Goal: Information Seeking & Learning: Compare options

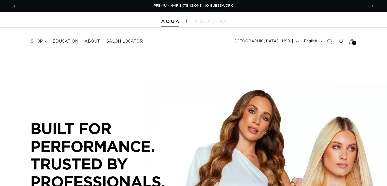
click at [339, 41] on icon at bounding box center [340, 41] width 5 height 5
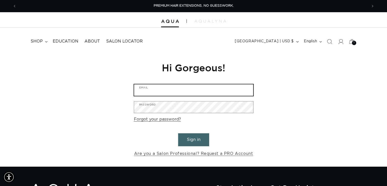
click at [168, 96] on input "Email" at bounding box center [193, 89] width 119 height 11
type input "coffeehappy2003@gmail.com"
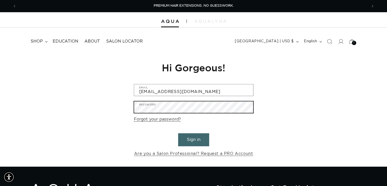
click at [178, 133] on button "Sign in" at bounding box center [193, 139] width 31 height 13
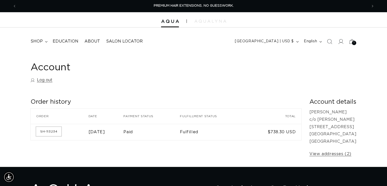
click at [58, 130] on link "SH-113234" at bounding box center [48, 131] width 25 height 9
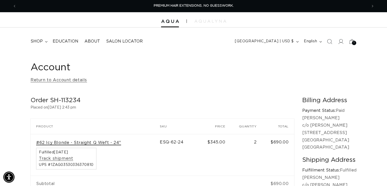
click at [74, 142] on link "#62 Icy Blonde - Straight Q Weft - 24"" at bounding box center [78, 142] width 85 height 5
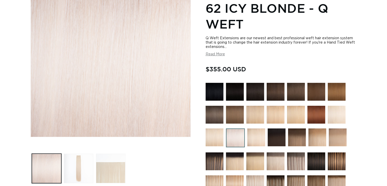
scroll to position [127, 0]
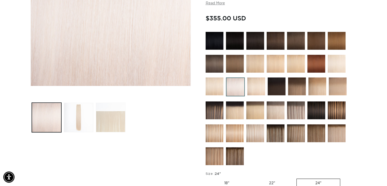
click at [295, 112] on img at bounding box center [296, 110] width 18 height 18
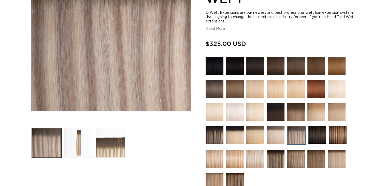
scroll to position [204, 0]
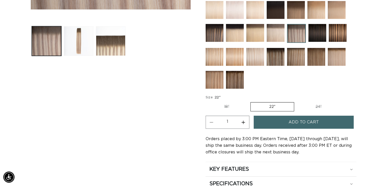
click at [320, 102] on label "24" Variant sold out or unavailable" at bounding box center [318, 106] width 43 height 9
click at [297, 101] on input "24" Variant sold out or unavailable" at bounding box center [297, 101] width 0 height 0
radio input "true"
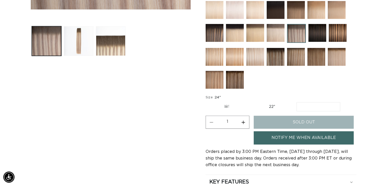
click at [296, 135] on link "Notify Me When Available" at bounding box center [304, 137] width 100 height 13
select select "43844178182372"
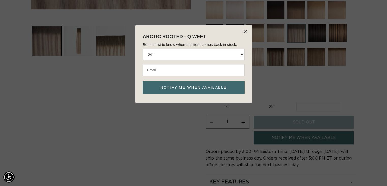
click at [156, 70] on input "email" at bounding box center [194, 70] width 102 height 12
type input "denarstahl@yahoo.com"
click at [187, 90] on button "Notify me when available" at bounding box center [194, 87] width 102 height 13
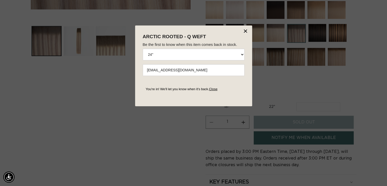
click at [217, 91] on link "Close" at bounding box center [213, 89] width 8 height 4
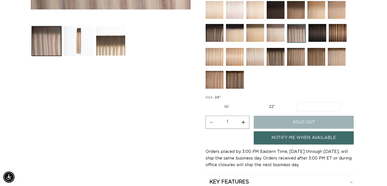
scroll to position [127, 0]
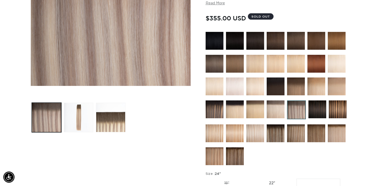
click at [211, 64] on img at bounding box center [215, 64] width 18 height 18
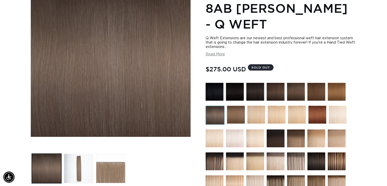
scroll to position [127, 0]
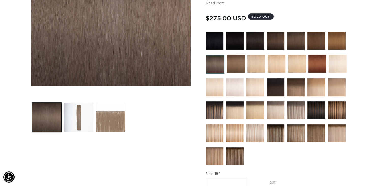
click at [212, 110] on img at bounding box center [215, 110] width 18 height 18
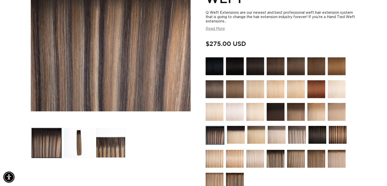
scroll to position [76, 0]
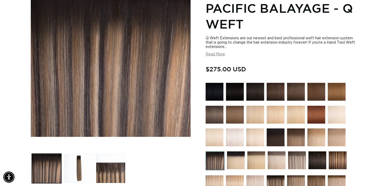
click at [212, 53] on button "Read More" at bounding box center [215, 54] width 19 height 4
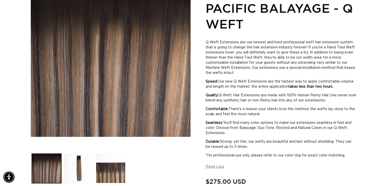
scroll to position [51, 0]
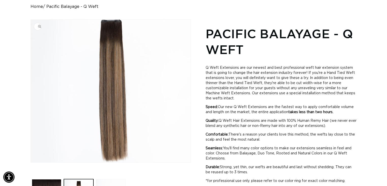
scroll to position [102, 0]
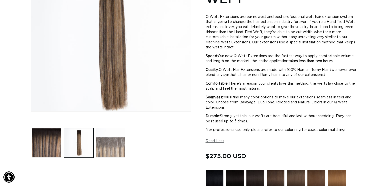
click at [115, 133] on button "Load image 3 in gallery view" at bounding box center [111, 143] width 30 height 30
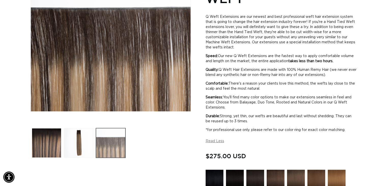
scroll to position [70, 0]
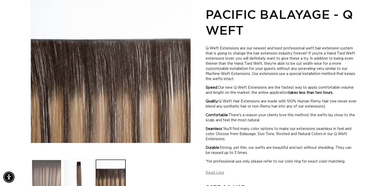
click at [51, 160] on button "Load image 1 in gallery view" at bounding box center [47, 175] width 30 height 30
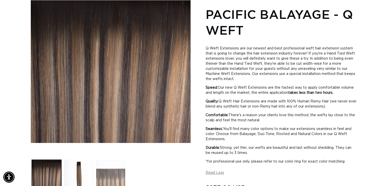
click at [113, 167] on button "Load image 3 in gallery view" at bounding box center [111, 175] width 30 height 30
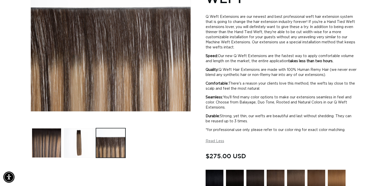
scroll to position [204, 0]
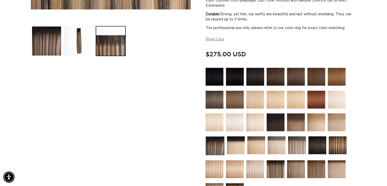
click at [233, 120] on img at bounding box center [235, 122] width 18 height 18
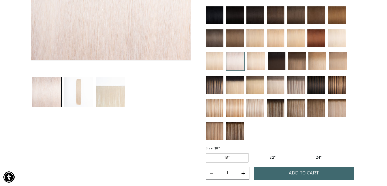
scroll to position [127, 0]
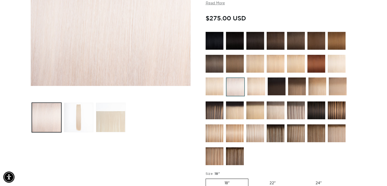
click at [296, 111] on img at bounding box center [296, 110] width 18 height 18
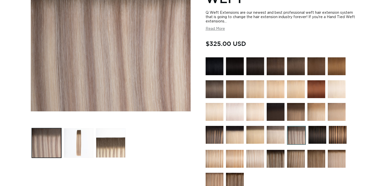
scroll to position [102, 0]
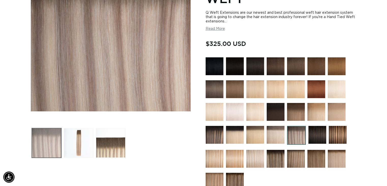
click at [47, 135] on button "Load image 1 in gallery view" at bounding box center [47, 143] width 30 height 30
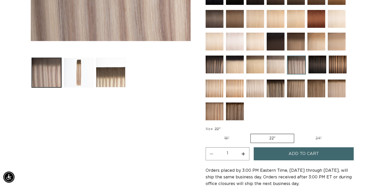
scroll to position [121, 0]
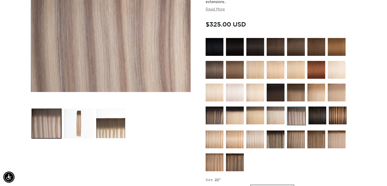
click at [272, 138] on img at bounding box center [276, 139] width 18 height 18
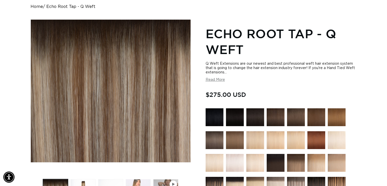
scroll to position [102, 0]
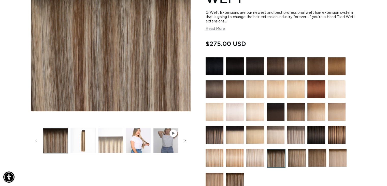
click at [110, 134] on button "Load image 3 in gallery view" at bounding box center [110, 140] width 25 height 25
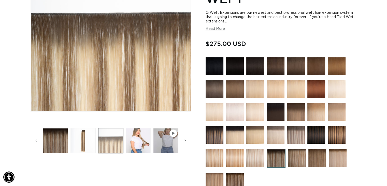
scroll to position [70, 0]
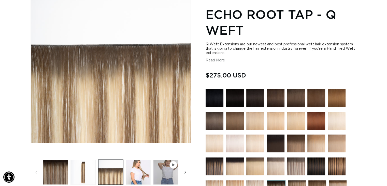
click at [184, 169] on span "Slide right" at bounding box center [185, 171] width 5 height 5
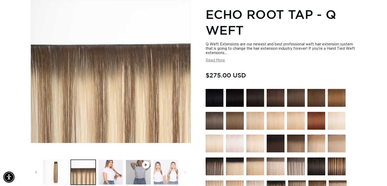
click at [174, 161] on button "Load image 5 in gallery view" at bounding box center [165, 172] width 25 height 25
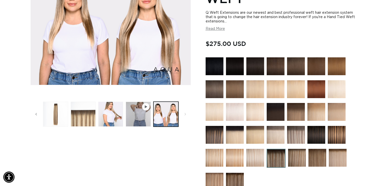
scroll to position [178, 0]
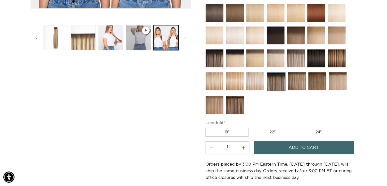
click at [322, 129] on label "24" Variant sold out or unavailable" at bounding box center [318, 132] width 43 height 9
click at [297, 127] on input "24" Variant sold out or unavailable" at bounding box center [297, 126] width 0 height 0
radio input "true"
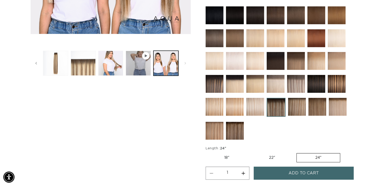
scroll to position [102, 0]
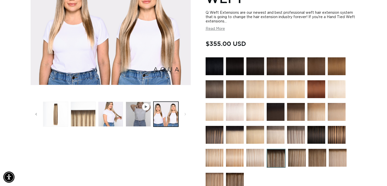
click at [294, 130] on img at bounding box center [296, 135] width 18 height 18
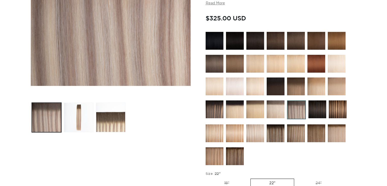
scroll to position [254, 0]
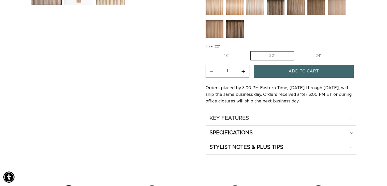
click at [265, 121] on summary "KEY FEATURES" at bounding box center [281, 118] width 151 height 14
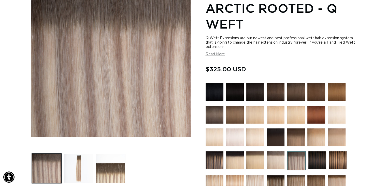
scroll to position [0, 0]
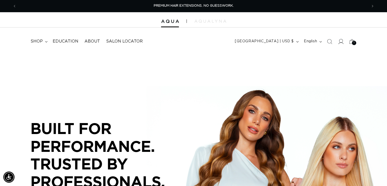
click at [337, 40] on span at bounding box center [340, 41] width 11 height 11
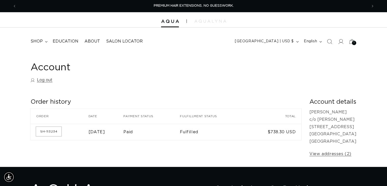
click at [47, 132] on link "SH-113234" at bounding box center [48, 131] width 25 height 9
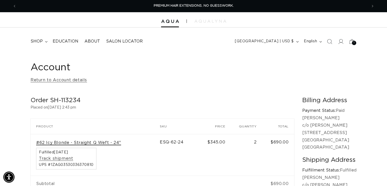
click at [115, 144] on link "#62 Icy Blonde - Straight Q Weft - 24"" at bounding box center [78, 142] width 85 height 5
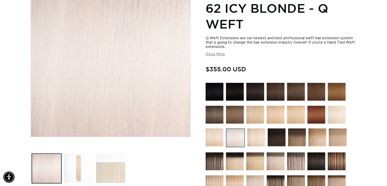
scroll to position [102, 0]
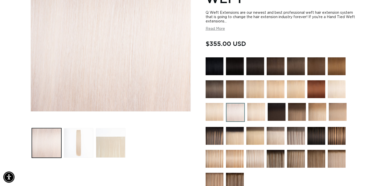
click at [296, 140] on img at bounding box center [296, 136] width 18 height 18
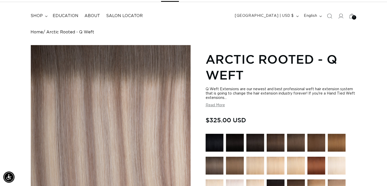
scroll to position [127, 0]
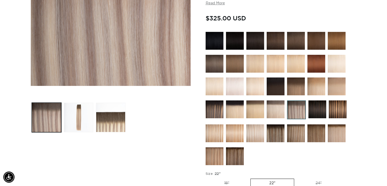
click at [320, 180] on label "24" Variant sold out or unavailable" at bounding box center [318, 183] width 43 height 9
click at [297, 178] on input "24" Variant sold out or unavailable" at bounding box center [297, 177] width 0 height 0
radio input "true"
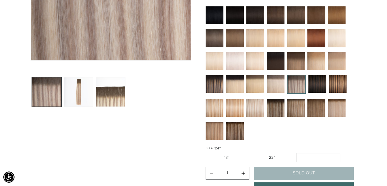
click at [273, 158] on label "22" Variant sold out or unavailable" at bounding box center [271, 157] width 43 height 9
click at [251, 152] on input "22" Variant sold out or unavailable" at bounding box center [250, 152] width 0 height 0
radio input "true"
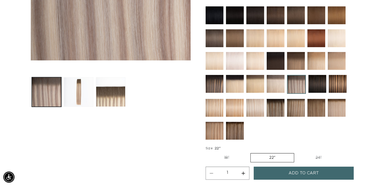
scroll to position [102, 0]
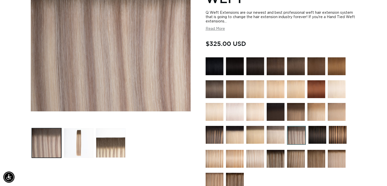
click at [212, 89] on img at bounding box center [215, 89] width 18 height 18
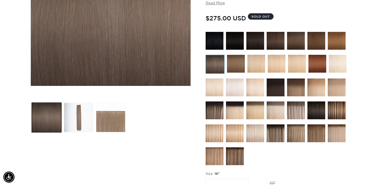
scroll to position [229, 0]
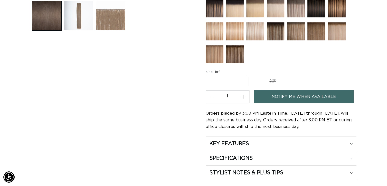
click at [243, 81] on label "18" Variant sold out or unavailable" at bounding box center [227, 81] width 43 height 9
click at [207, 76] on input "18" Variant sold out or unavailable" at bounding box center [207, 76] width 0 height 0
click at [277, 80] on label "22" Variant sold out or unavailable" at bounding box center [272, 81] width 43 height 9
click at [251, 76] on input "22" Variant sold out or unavailable" at bounding box center [251, 76] width 0 height 0
radio input "true"
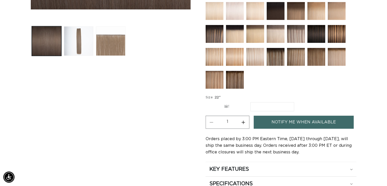
scroll to position [76, 0]
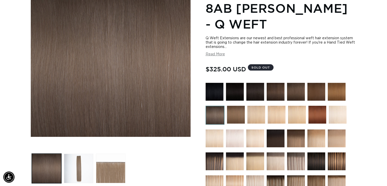
click at [257, 88] on img at bounding box center [255, 92] width 18 height 18
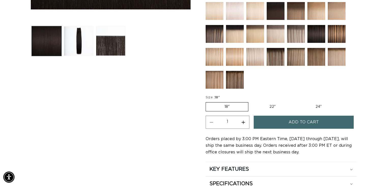
scroll to position [127, 0]
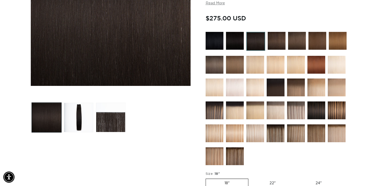
click at [214, 63] on img at bounding box center [215, 65] width 18 height 18
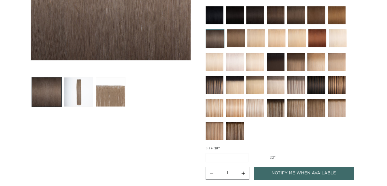
scroll to position [204, 0]
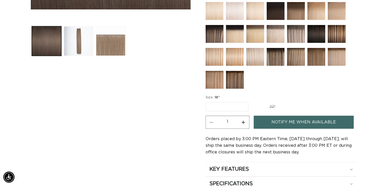
click at [222, 103] on label "18" Variant sold out or unavailable" at bounding box center [227, 106] width 43 height 9
click at [207, 101] on input "18" Variant sold out or unavailable" at bounding box center [207, 101] width 0 height 0
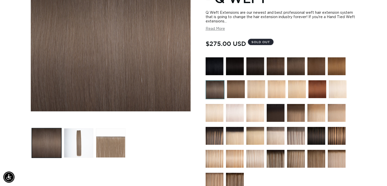
scroll to position [76, 0]
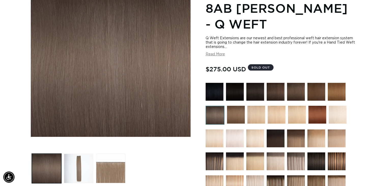
click at [293, 154] on img at bounding box center [296, 161] width 18 height 18
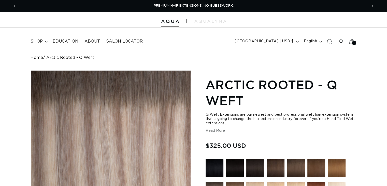
scroll to position [102, 0]
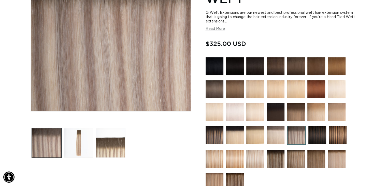
click at [216, 94] on img at bounding box center [215, 89] width 18 height 18
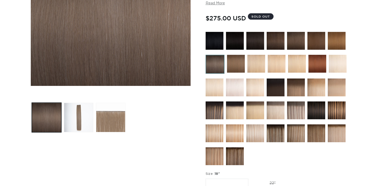
scroll to position [178, 0]
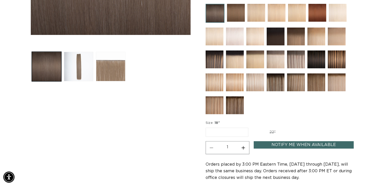
scroll to position [102, 0]
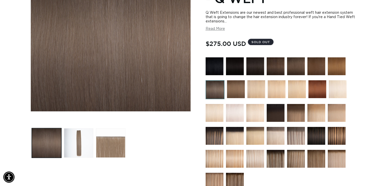
click at [241, 91] on img at bounding box center [236, 89] width 18 height 18
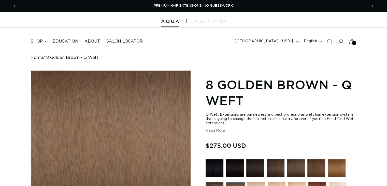
scroll to position [76, 0]
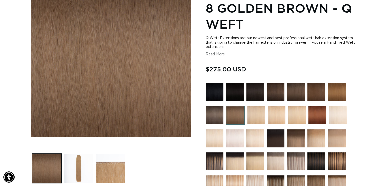
click at [291, 132] on img at bounding box center [296, 138] width 18 height 18
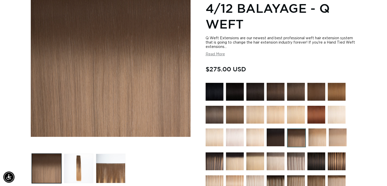
scroll to position [178, 0]
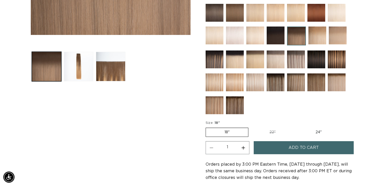
click at [214, 16] on img at bounding box center [215, 13] width 18 height 18
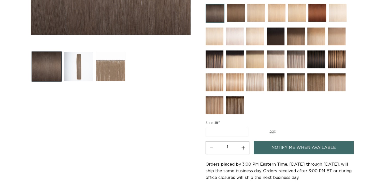
scroll to position [204, 0]
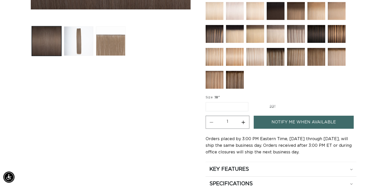
click at [235, 105] on label "18" Variant sold out or unavailable" at bounding box center [227, 106] width 43 height 9
click at [207, 101] on input "18" Variant sold out or unavailable" at bounding box center [207, 101] width 0 height 0
click at [333, 102] on variant-selects "Size : 18" 18" Variant sold out or unavailable 22" Variant sold out or unavaila…" at bounding box center [281, 103] width 151 height 17
click at [321, 106] on variant-selects "Size : 18" 18" Variant sold out or unavailable 22" Variant sold out or unavaila…" at bounding box center [281, 103] width 151 height 17
click at [312, 107] on fieldset "Size : 18" 18" Variant sold out or unavailable 22" Variant sold out or unavaila…" at bounding box center [262, 103] width 112 height 17
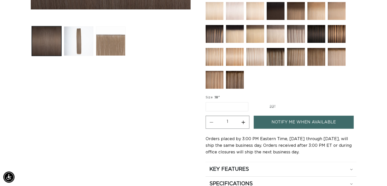
scroll to position [280, 0]
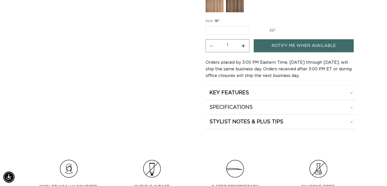
click at [264, 107] on div "SPECIFICATIONS" at bounding box center [280, 107] width 143 height 7
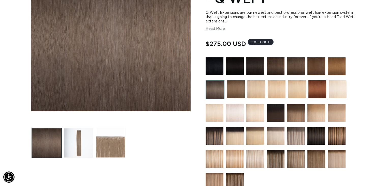
scroll to position [204, 0]
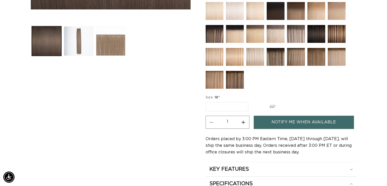
click at [304, 106] on fieldset "Size : 18" 18" Variant sold out or unavailable 22" Variant sold out or unavaila…" at bounding box center [262, 103] width 112 height 17
click at [309, 103] on fieldset "Size : 18" 18" Variant sold out or unavailable 22" Variant sold out or unavaila…" at bounding box center [262, 103] width 112 height 17
click at [234, 105] on label "18" Variant sold out or unavailable" at bounding box center [227, 106] width 43 height 9
click at [207, 101] on input "18" Variant sold out or unavailable" at bounding box center [207, 101] width 0 height 0
click at [215, 95] on legend "Size : 18"" at bounding box center [213, 97] width 15 height 5
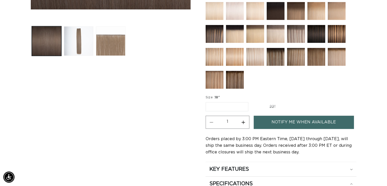
click at [226, 96] on fieldset "Size : 18" 18" Variant sold out or unavailable 22" Variant sold out or unavaila…" at bounding box center [262, 103] width 112 height 17
click at [226, 105] on label "18" Variant sold out or unavailable" at bounding box center [227, 106] width 43 height 9
click at [207, 101] on input "18" Variant sold out or unavailable" at bounding box center [207, 101] width 0 height 0
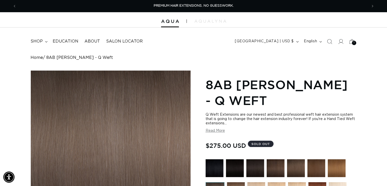
scroll to position [102, 0]
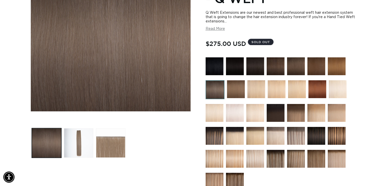
click at [299, 137] on img at bounding box center [296, 136] width 18 height 18
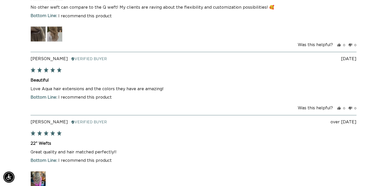
scroll to position [1120, 0]
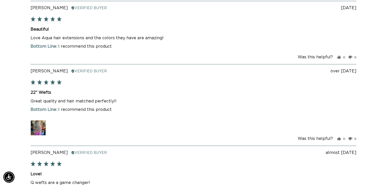
click at [41, 126] on img at bounding box center [38, 127] width 15 height 15
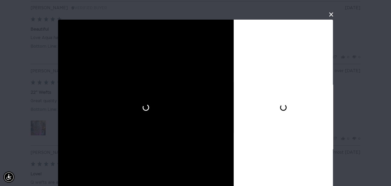
scroll to position [9, 0]
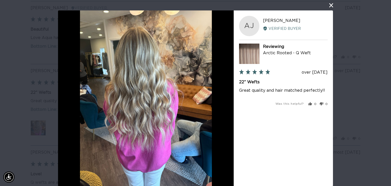
click at [329, 6] on button "close this modal window" at bounding box center [331, 5] width 6 height 6
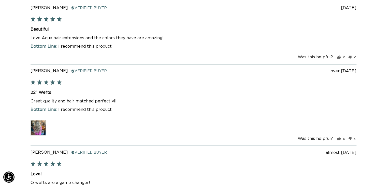
scroll to position [1196, 0]
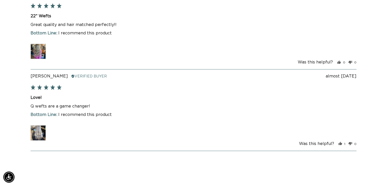
click at [36, 125] on img at bounding box center [38, 132] width 15 height 15
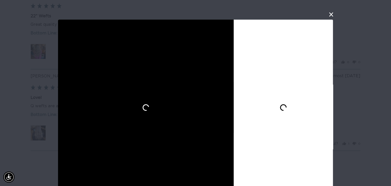
scroll to position [9, 0]
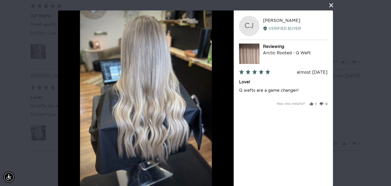
click at [330, 7] on button "close this modal window" at bounding box center [331, 5] width 6 height 6
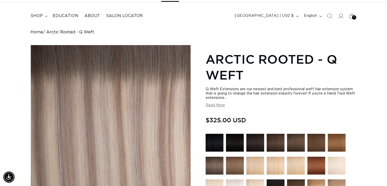
scroll to position [76, 0]
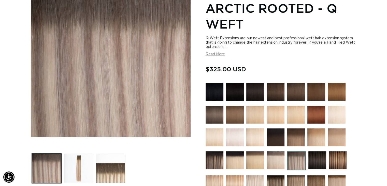
click at [219, 113] on img at bounding box center [215, 115] width 18 height 18
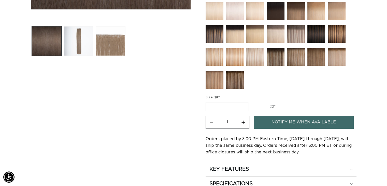
click at [293, 118] on link "Notify Me When Available" at bounding box center [304, 122] width 100 height 13
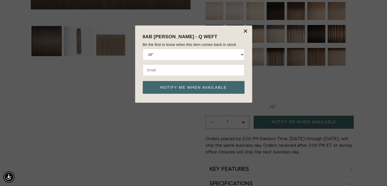
click at [219, 53] on select "18" 22"" at bounding box center [194, 55] width 102 height 12
click at [190, 56] on select "18" 22"" at bounding box center [194, 55] width 102 height 12
click at [244, 30] on button "×" at bounding box center [245, 31] width 5 height 8
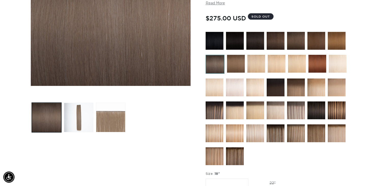
scroll to position [229, 0]
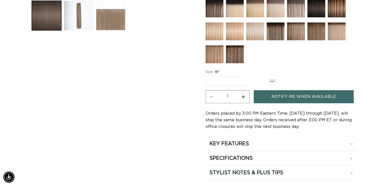
click at [238, 79] on label "18" Variant sold out or unavailable" at bounding box center [227, 81] width 43 height 9
click at [207, 76] on input "18" Variant sold out or unavailable" at bounding box center [207, 76] width 0 height 0
click at [282, 92] on link "Notify Me When Available" at bounding box center [304, 96] width 100 height 13
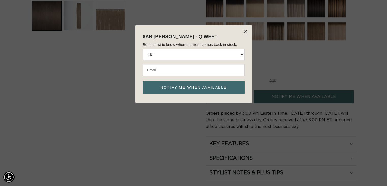
click at [229, 58] on select "18" 22"" at bounding box center [194, 55] width 102 height 12
drag, startPoint x: 248, startPoint y: 30, endPoint x: 251, endPoint y: 32, distance: 4.0
click at [248, 30] on button "×" at bounding box center [245, 31] width 5 height 8
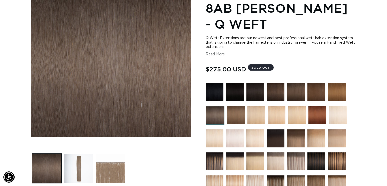
scroll to position [153, 0]
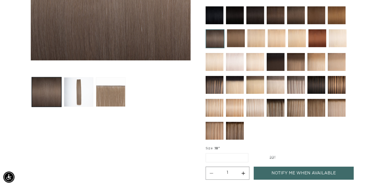
click at [220, 35] on img at bounding box center [215, 38] width 19 height 19
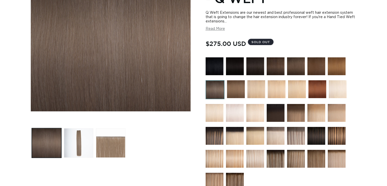
scroll to position [204, 0]
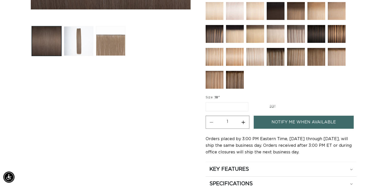
click at [269, 105] on label "22" Variant sold out or unavailable" at bounding box center [272, 106] width 43 height 9
click at [251, 101] on input "22" Variant sold out or unavailable" at bounding box center [251, 101] width 0 height 0
radio input "true"
click at [296, 120] on link "Notify Me When Available" at bounding box center [304, 122] width 100 height 13
select select "43686992904420"
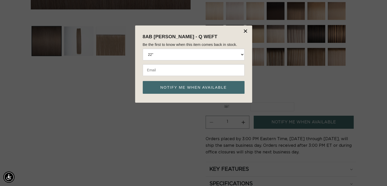
click at [181, 75] on input "email" at bounding box center [194, 70] width 102 height 12
type input "denarstahl@yahoo.com"
click at [185, 86] on button "Notify me when available" at bounding box center [194, 87] width 102 height 13
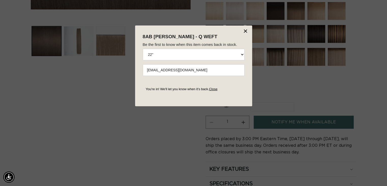
click at [213, 89] on link "Close" at bounding box center [213, 89] width 8 height 4
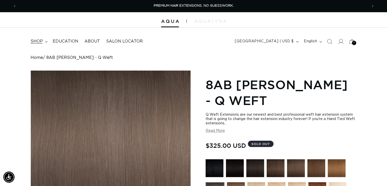
click at [40, 42] on span "shop" at bounding box center [37, 41] width 12 height 5
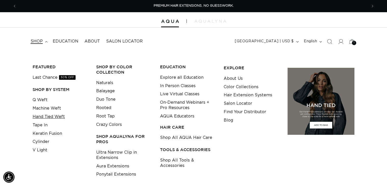
click at [59, 118] on link "Hand Tied Weft" at bounding box center [49, 116] width 32 height 8
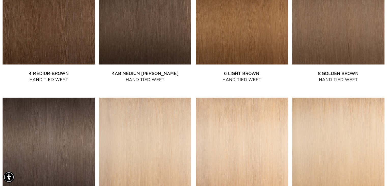
scroll to position [382, 0]
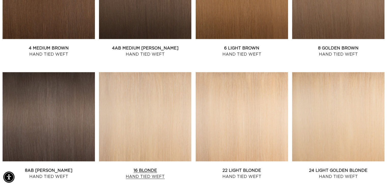
drag, startPoint x: 77, startPoint y: 106, endPoint x: 110, endPoint y: 99, distance: 33.2
click at [77, 167] on link "8AB [PERSON_NAME] Hand Tied Weft" at bounding box center [49, 173] width 92 height 12
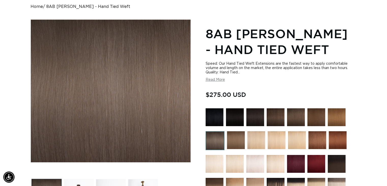
scroll to position [153, 0]
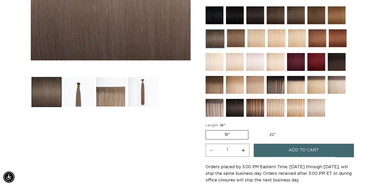
click at [256, 63] on img at bounding box center [255, 62] width 18 height 18
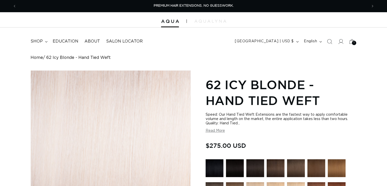
scroll to position [76, 0]
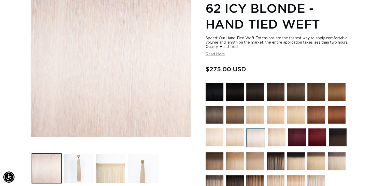
click at [217, 54] on button "Read More" at bounding box center [215, 54] width 19 height 4
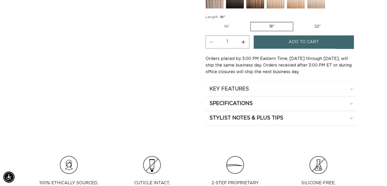
scroll to position [305, 0]
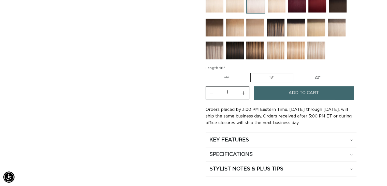
click at [256, 151] on div "SPECIFICATIONS" at bounding box center [280, 154] width 143 height 7
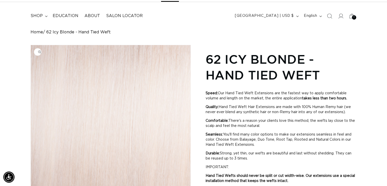
scroll to position [0, 0]
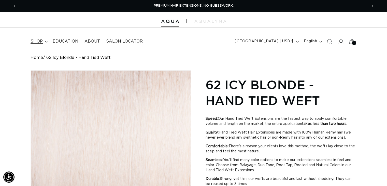
click at [42, 42] on span "shop" at bounding box center [37, 41] width 12 height 5
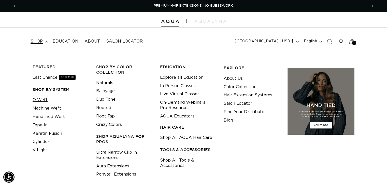
click at [41, 99] on link "Q Weft" at bounding box center [40, 100] width 15 height 8
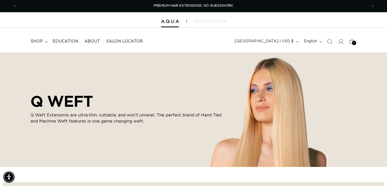
scroll to position [76, 0]
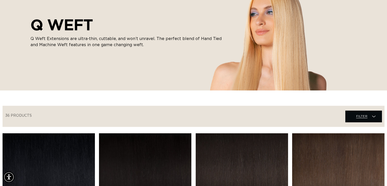
click at [368, 110] on span "Filter Filter" at bounding box center [363, 115] width 36 height 11
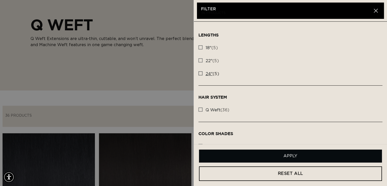
click at [199, 73] on rect at bounding box center [201, 73] width 4 height 4
click at [199, 73] on input "24" (5) 24" (5 products)" at bounding box center [200, 72] width 4 height 4
checkbox input "true"
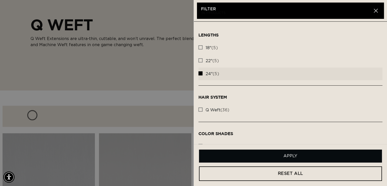
click at [285, 157] on button "Apply" at bounding box center [290, 155] width 183 height 13
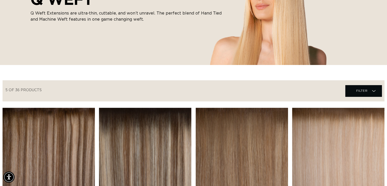
scroll to position [204, 0]
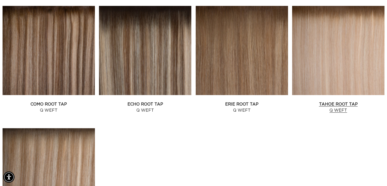
click at [319, 101] on link "Tahoe Root Tap Q Weft" at bounding box center [338, 107] width 92 height 12
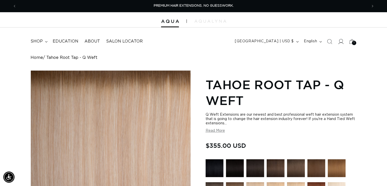
click at [342, 40] on icon at bounding box center [340, 41] width 5 height 5
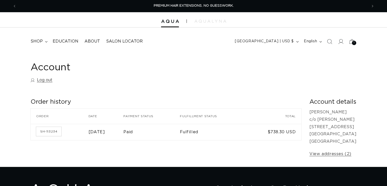
scroll to position [25, 0]
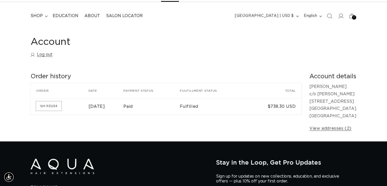
click at [52, 106] on link "SH-113234" at bounding box center [48, 105] width 25 height 9
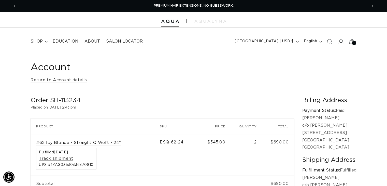
click at [84, 141] on link "#62 Icy Blonde - Straight Q Weft - 24"" at bounding box center [78, 142] width 85 height 5
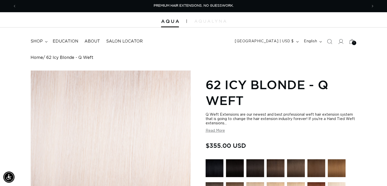
click at [387, 109] on html "Skip to content PREMIUM HAIR EXTENSIONS. NO GUESSWORK. SHOP NOW. PAY LATER WITH…" at bounding box center [193, 93] width 387 height 186
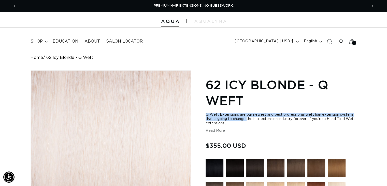
click at [218, 132] on button "Read More" at bounding box center [215, 130] width 19 height 4
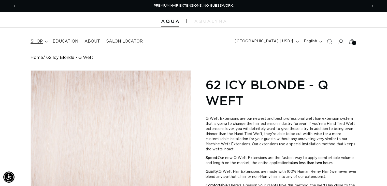
click at [39, 42] on span "shop" at bounding box center [37, 41] width 12 height 5
click at [209, 30] on header "FEATURED Last Chance SHOP BY SYSTEM Q Weft Hand Tied Weft Machine Weft Tape In …" at bounding box center [193, 39] width 387 height 25
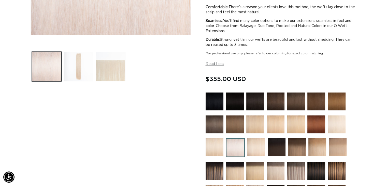
scroll to position [229, 0]
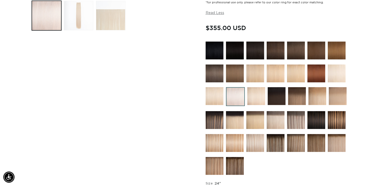
click at [279, 139] on img at bounding box center [276, 143] width 18 height 18
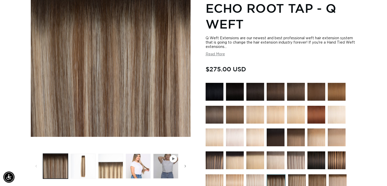
scroll to position [127, 0]
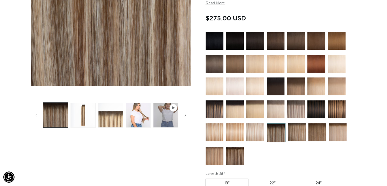
click at [232, 148] on img at bounding box center [235, 156] width 18 height 18
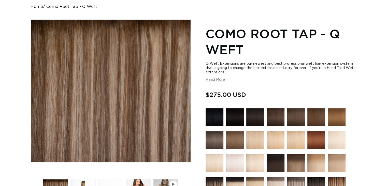
scroll to position [76, 0]
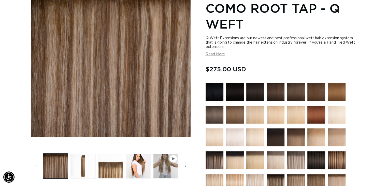
click at [215, 151] on img at bounding box center [215, 160] width 18 height 18
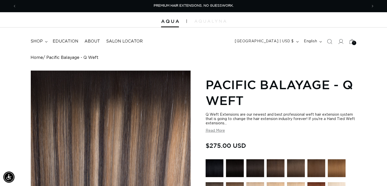
scroll to position [76, 0]
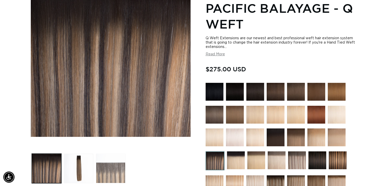
click at [102, 164] on button "Load image 3 in gallery view" at bounding box center [111, 168] width 30 height 30
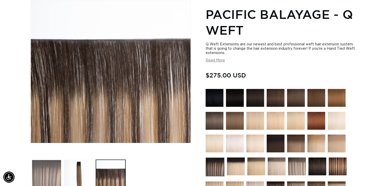
click at [55, 162] on button "Load image 1 in gallery view" at bounding box center [47, 175] width 30 height 30
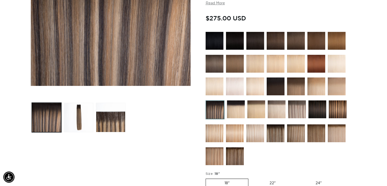
scroll to position [204, 0]
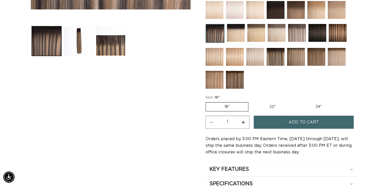
click at [266, 104] on label "22" Variant sold out or unavailable" at bounding box center [272, 106] width 43 height 9
click at [251, 101] on input "22" Variant sold out or unavailable" at bounding box center [251, 101] width 0 height 0
radio input "true"
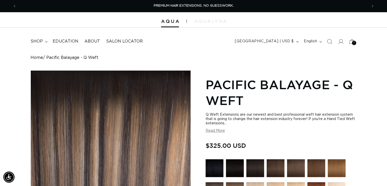
scroll to position [76, 0]
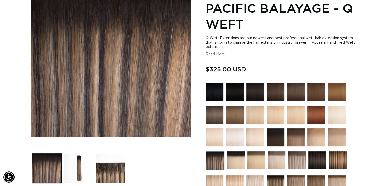
click at [217, 110] on img at bounding box center [215, 115] width 18 height 18
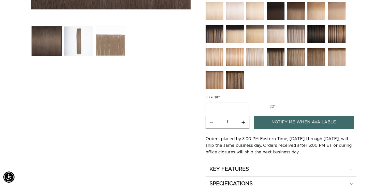
scroll to position [305, 0]
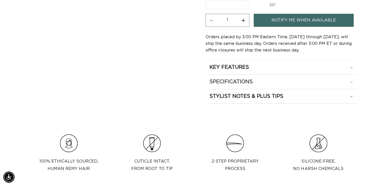
click at [262, 81] on div "SPECIFICATIONS" at bounding box center [280, 81] width 143 height 7
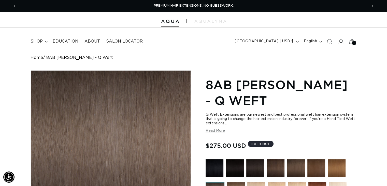
scroll to position [51, 0]
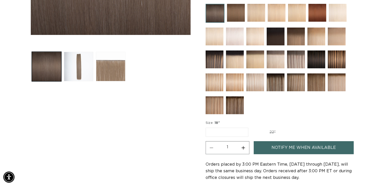
scroll to position [127, 0]
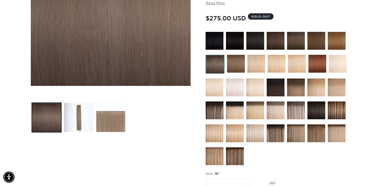
click at [233, 84] on img at bounding box center [235, 87] width 18 height 18
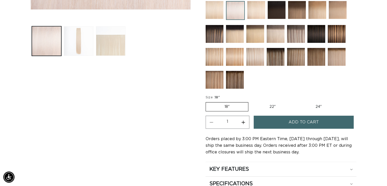
scroll to position [127, 0]
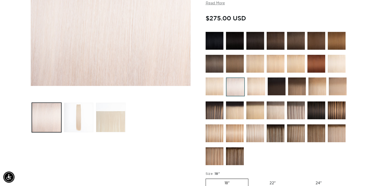
click at [292, 36] on img at bounding box center [296, 41] width 18 height 18
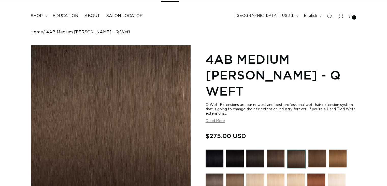
scroll to position [76, 0]
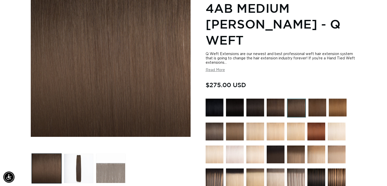
click at [118, 159] on button "Load image 3 in gallery view" at bounding box center [111, 168] width 30 height 30
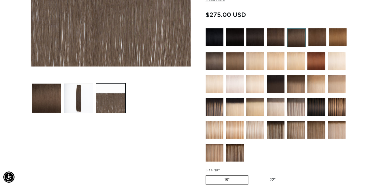
scroll to position [121, 0]
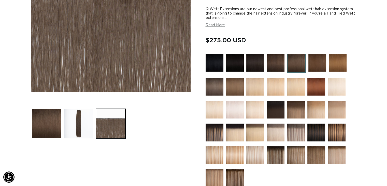
click at [294, 54] on img at bounding box center [296, 63] width 19 height 19
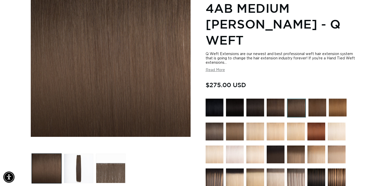
scroll to position [102, 0]
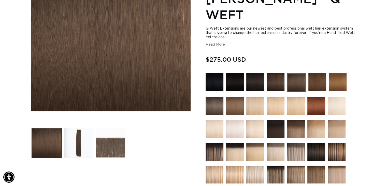
click at [294, 143] on img at bounding box center [296, 152] width 18 height 18
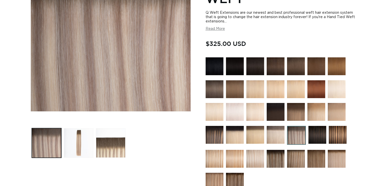
scroll to position [204, 0]
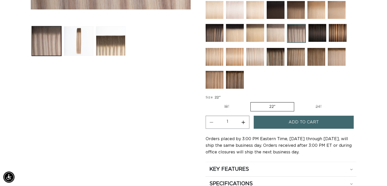
click at [280, 105] on label "22" Variant sold out or unavailable" at bounding box center [272, 106] width 44 height 9
click at [251, 101] on input "22" Variant sold out or unavailable" at bounding box center [250, 101] width 0 height 0
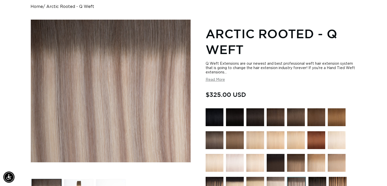
scroll to position [102, 0]
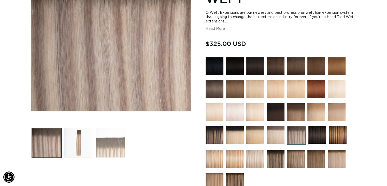
click at [99, 138] on button "Load image 3 in gallery view" at bounding box center [111, 143] width 30 height 30
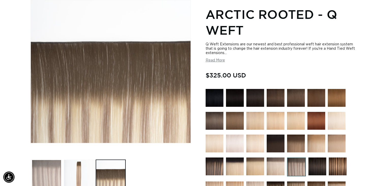
click at [53, 160] on button "Load image 1 in gallery view" at bounding box center [47, 175] width 30 height 30
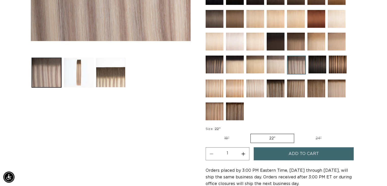
scroll to position [96, 0]
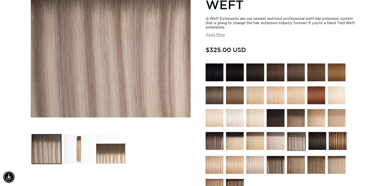
click at [220, 98] on img at bounding box center [215, 95] width 18 height 18
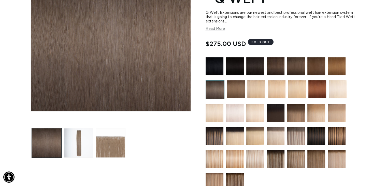
scroll to position [204, 0]
